Goal: Task Accomplishment & Management: Complete application form

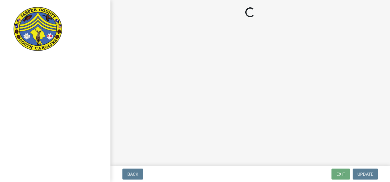
select select "3: 3"
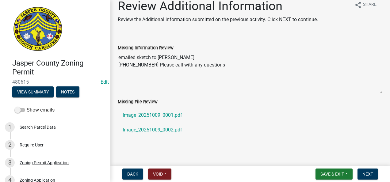
scroll to position [13, 0]
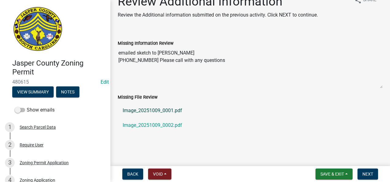
click at [134, 110] on link "Image_20251009_0001.pdf" at bounding box center [250, 110] width 265 height 15
click at [153, 121] on link "Image_20251009_0002.pdf" at bounding box center [250, 125] width 265 height 15
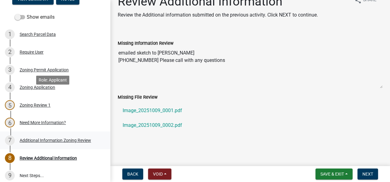
scroll to position [123, 0]
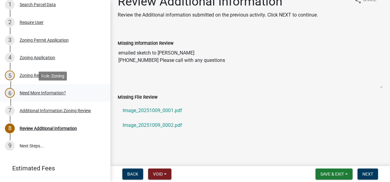
click at [34, 93] on div "Need More Information?" at bounding box center [43, 93] width 46 height 4
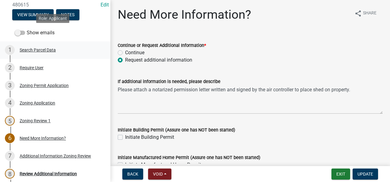
scroll to position [92, 0]
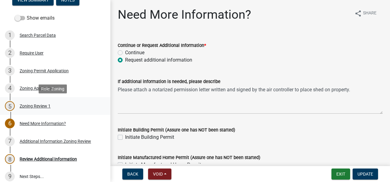
click at [34, 105] on div "Zoning Review 1" at bounding box center [35, 106] width 31 height 4
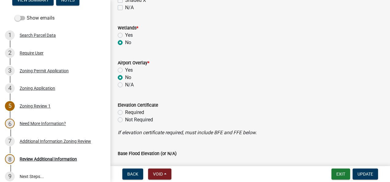
scroll to position [613, 0]
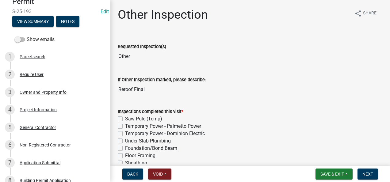
scroll to position [92, 0]
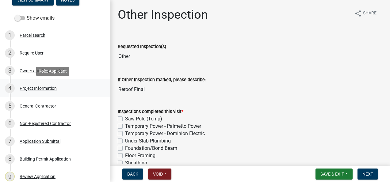
click at [29, 87] on div "Project Information" at bounding box center [38, 88] width 37 height 4
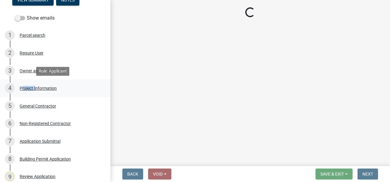
click at [29, 87] on div "Project Information" at bounding box center [38, 88] width 37 height 4
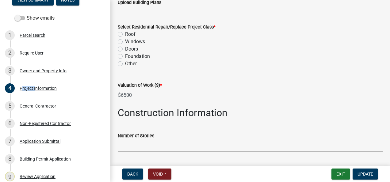
scroll to position [123, 0]
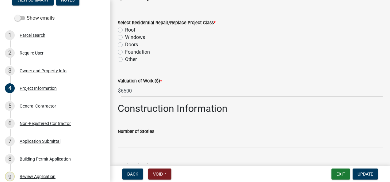
click at [125, 59] on label "Other" at bounding box center [131, 59] width 12 height 7
click at [125, 59] on input "Other" at bounding box center [127, 58] width 4 height 4
radio input "true"
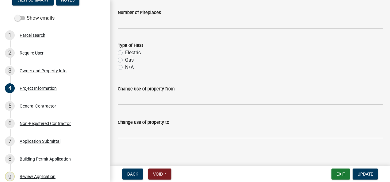
scroll to position [347, 0]
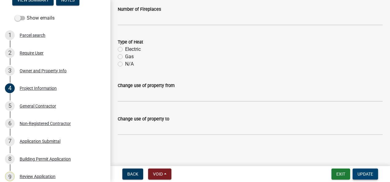
click at [369, 175] on span "Update" at bounding box center [365, 174] width 16 height 5
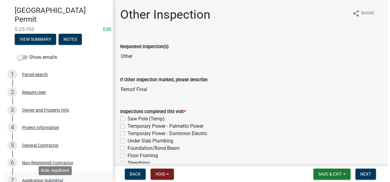
scroll to position [0, 0]
